Goal: Find specific page/section: Find specific page/section

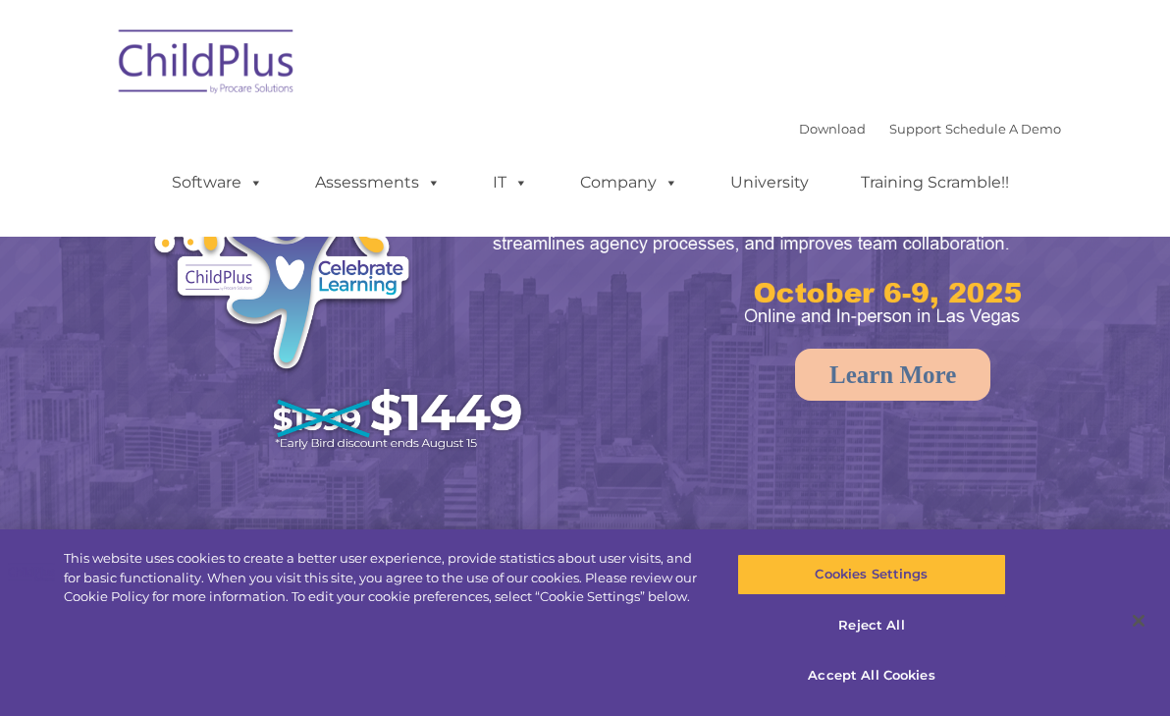
select select "MEDIUM"
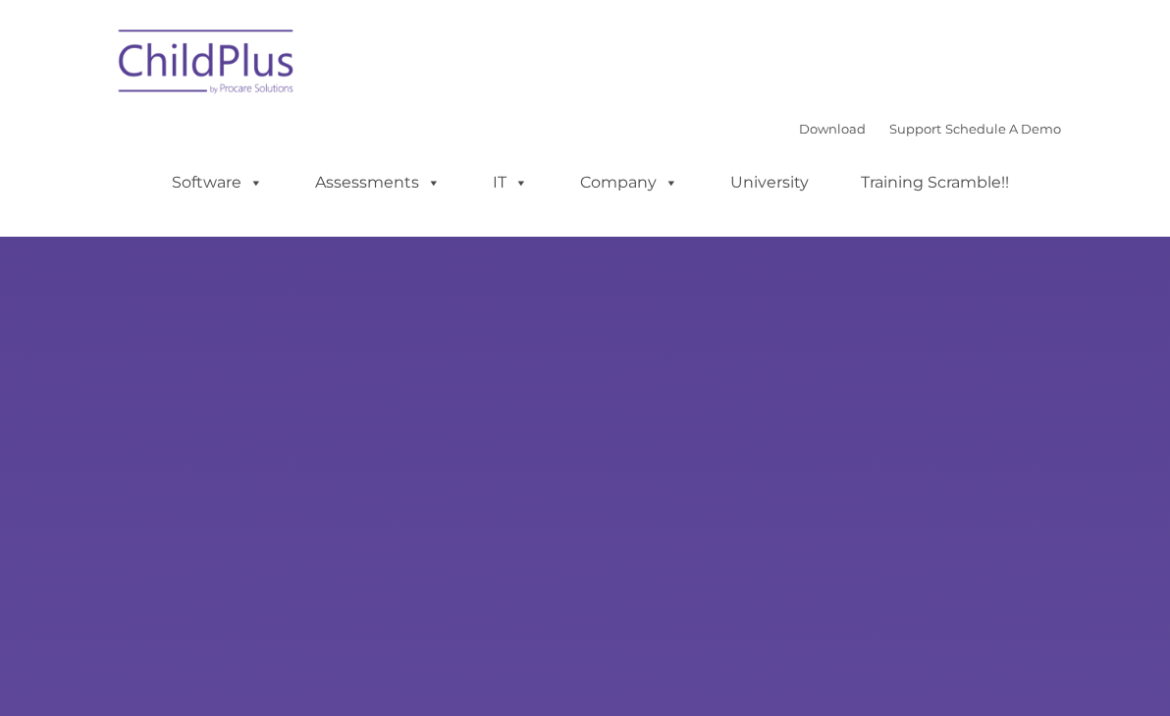
type input ""
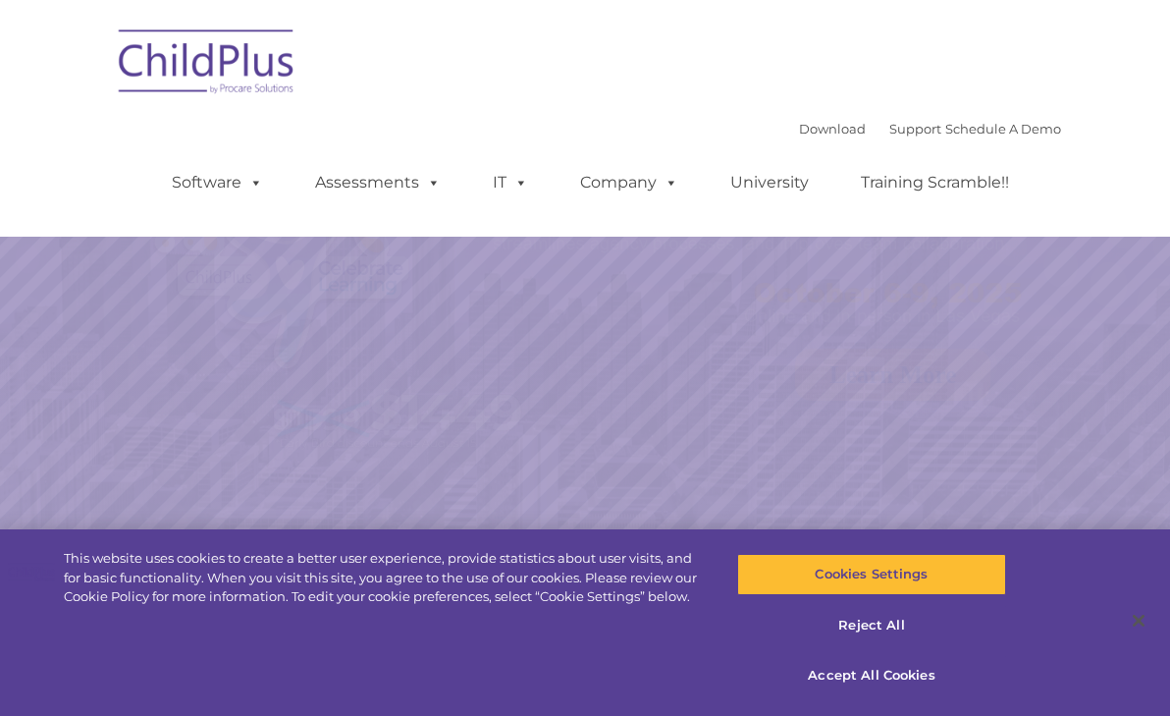
select select "MEDIUM"
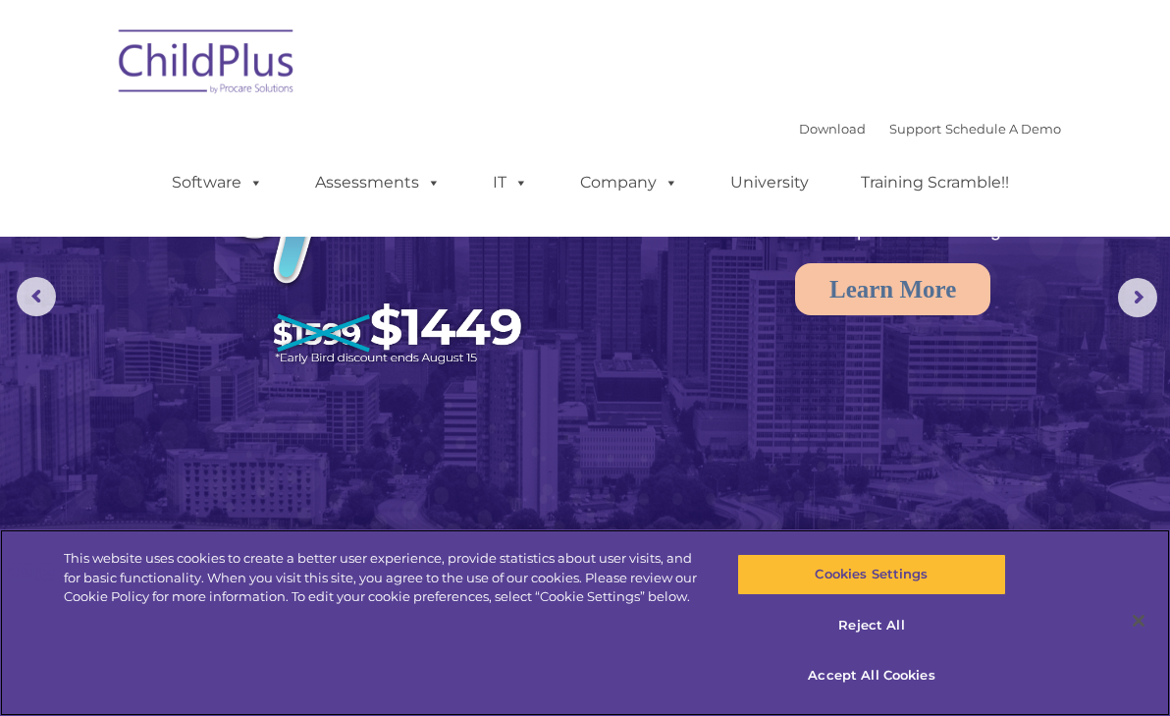
scroll to position [187, 0]
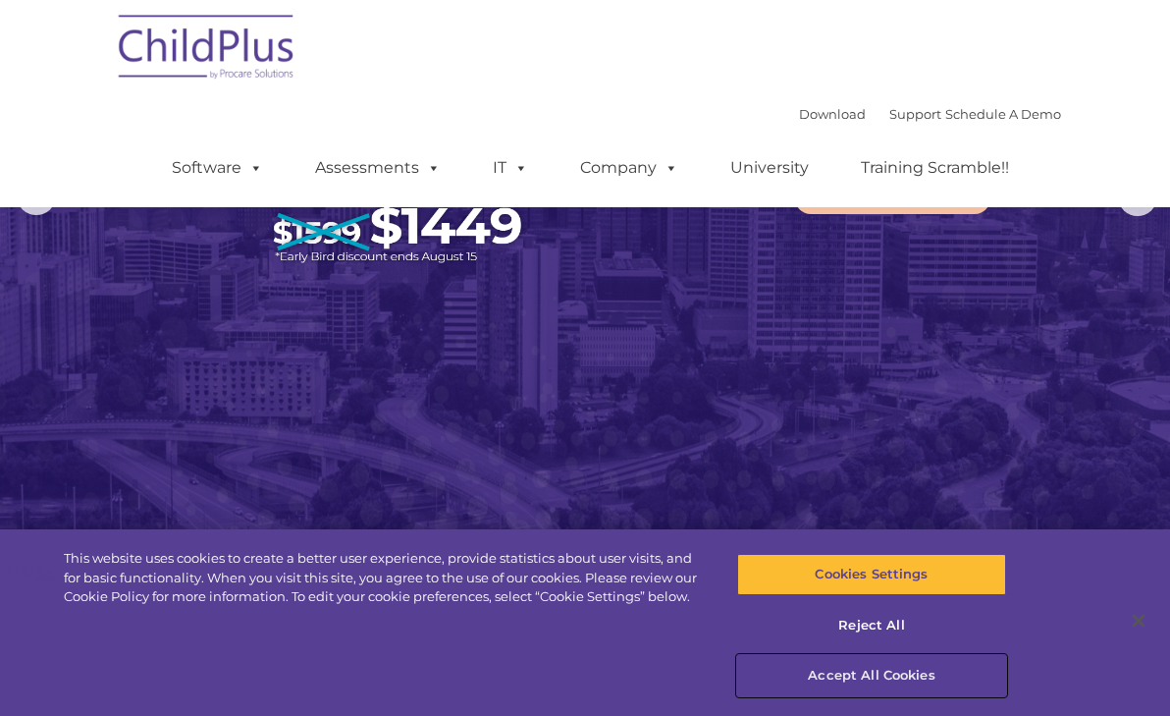
click at [875, 676] on button "Accept All Cookies" at bounding box center [871, 675] width 269 height 41
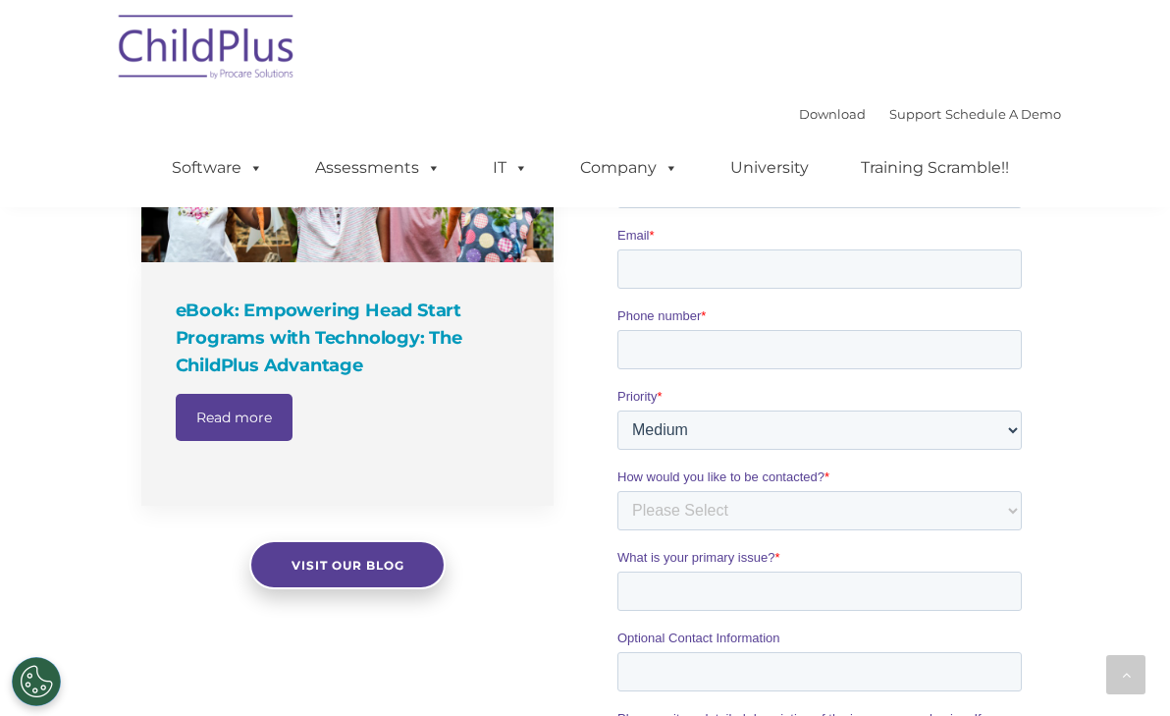
scroll to position [1479, 0]
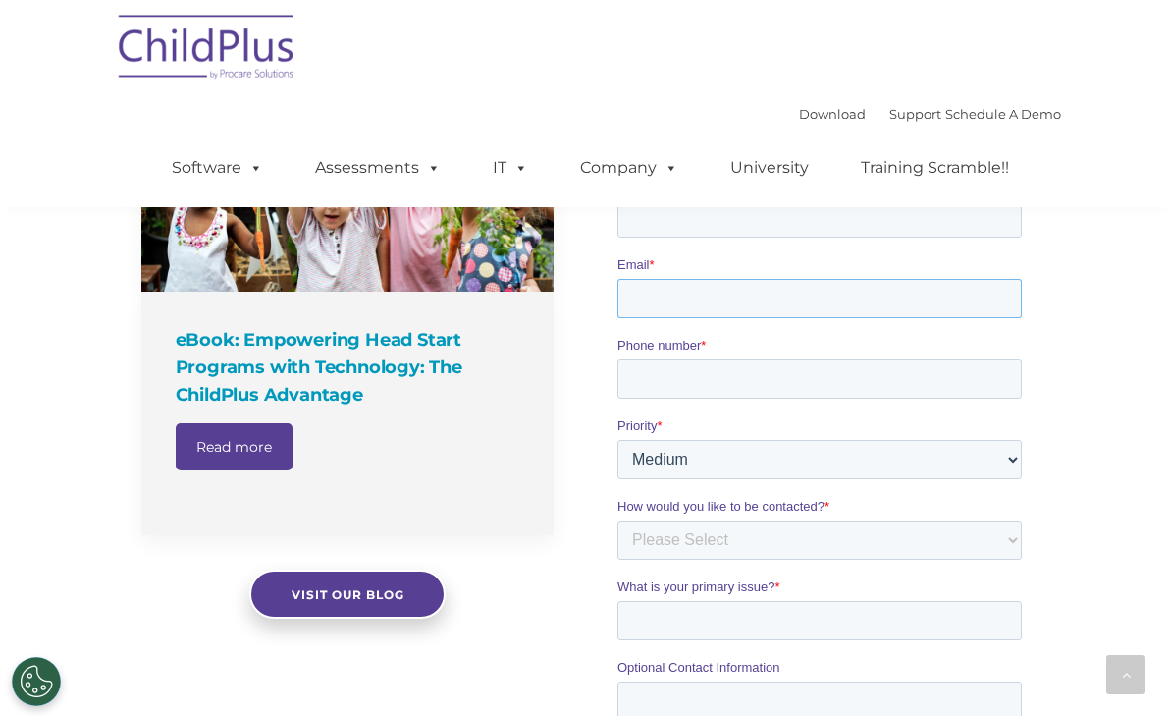
click at [692, 279] on input "Email *" at bounding box center [819, 298] width 405 height 39
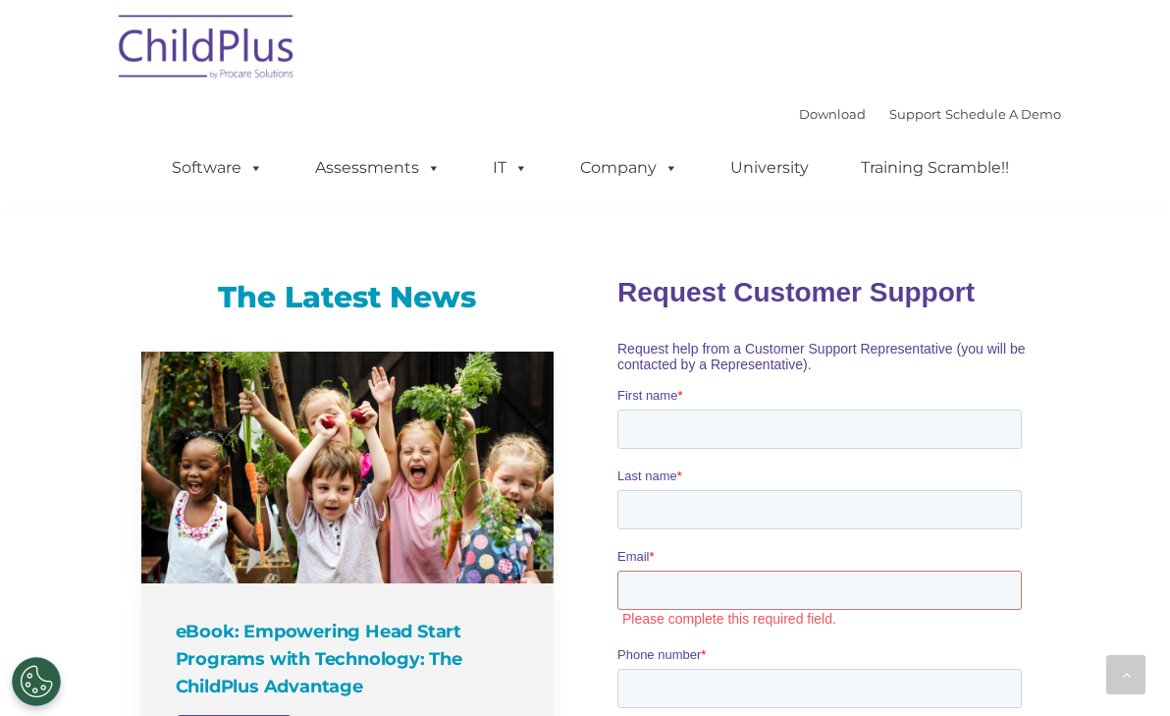
scroll to position [1400, 0]
